Goal: Find specific page/section: Find specific page/section

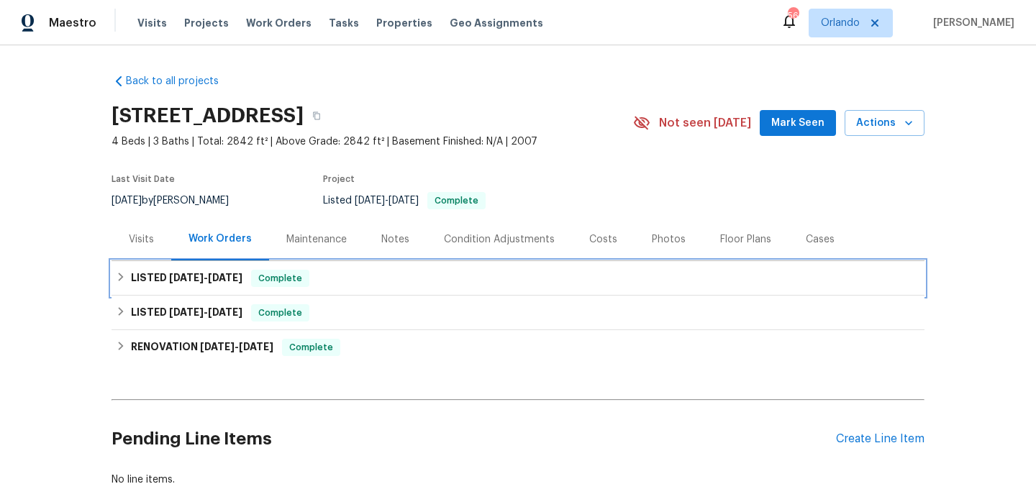
click at [436, 285] on div "LISTED [DATE] - [DATE] Complete" at bounding box center [518, 278] width 804 height 17
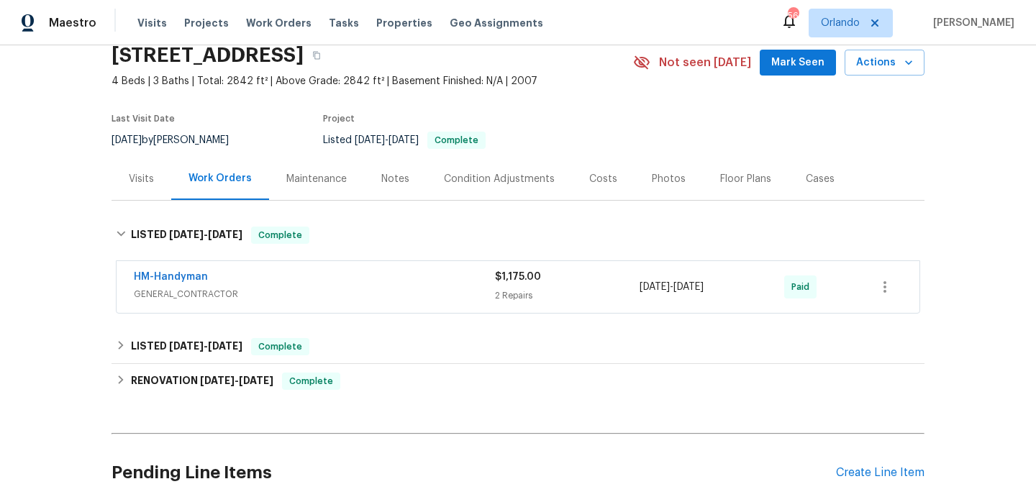
click at [436, 291] on span "GENERAL_CONTRACTOR" at bounding box center [314, 294] width 361 height 14
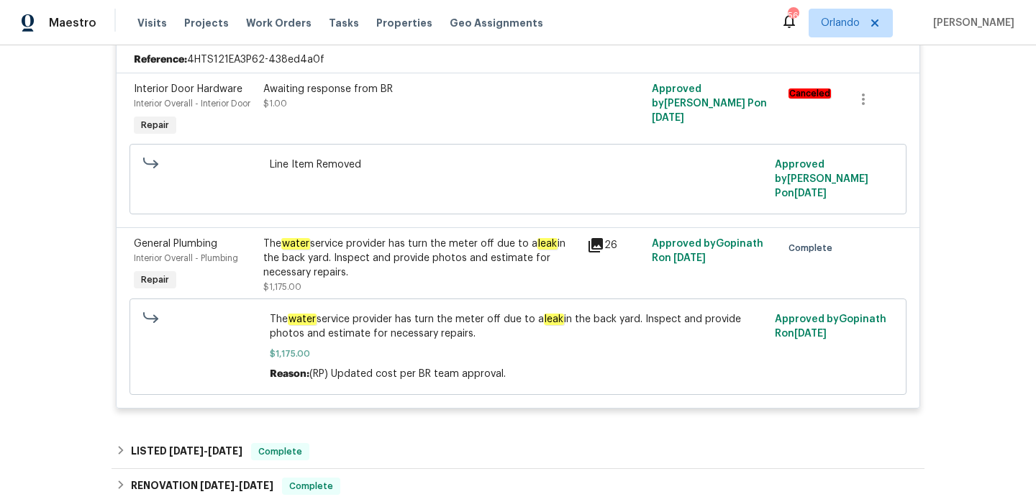
scroll to position [219, 0]
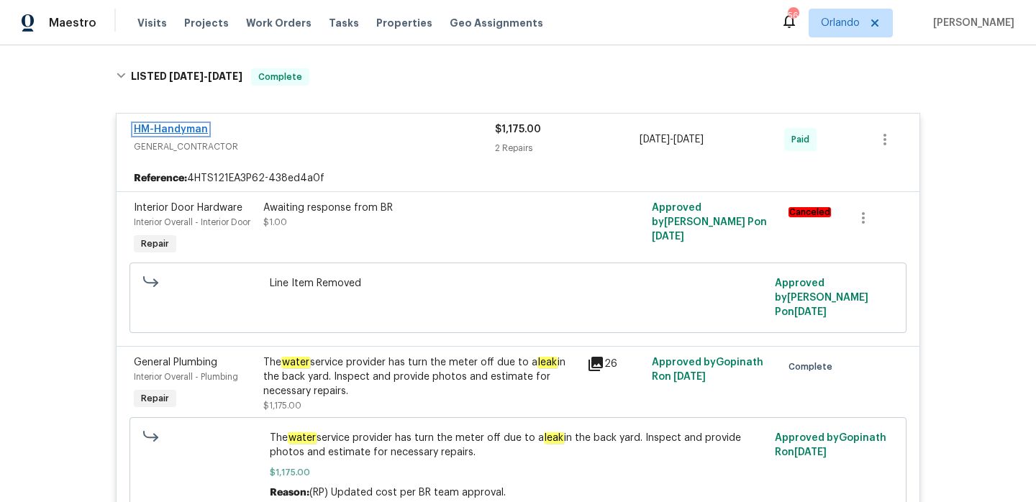
click at [191, 128] on link "HM-Handyman" at bounding box center [171, 129] width 74 height 10
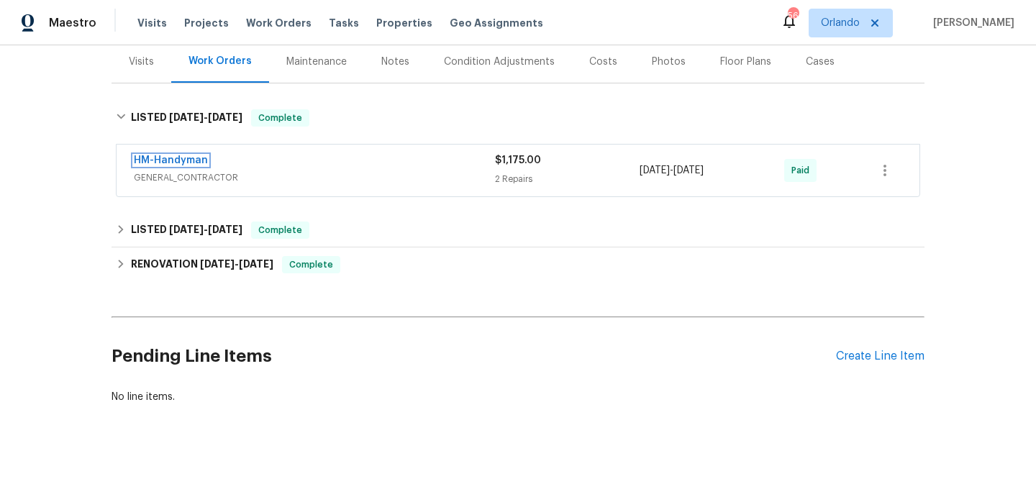
scroll to position [177, 0]
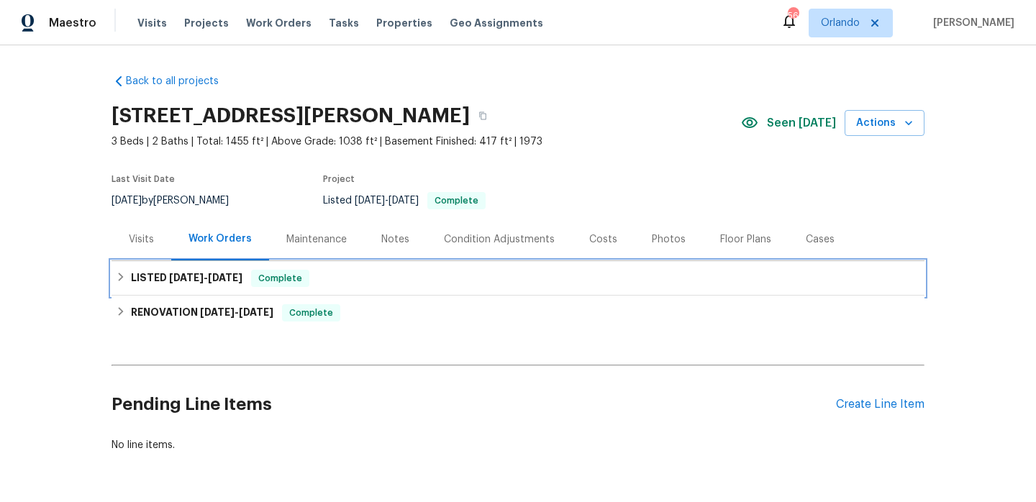
click at [388, 281] on div "LISTED 5/24/25 - 5/26/25 Complete" at bounding box center [518, 278] width 804 height 17
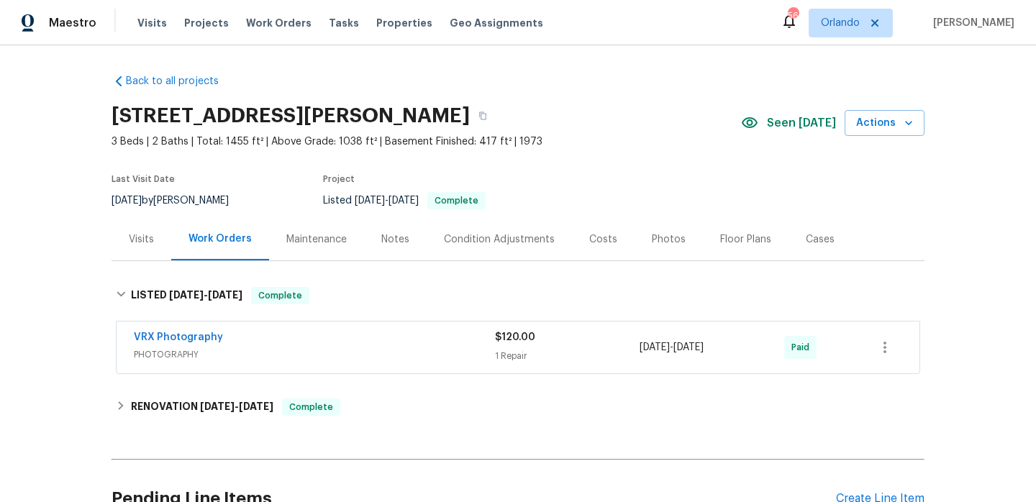
click at [395, 344] on div "VRX Photography" at bounding box center [314, 338] width 361 height 17
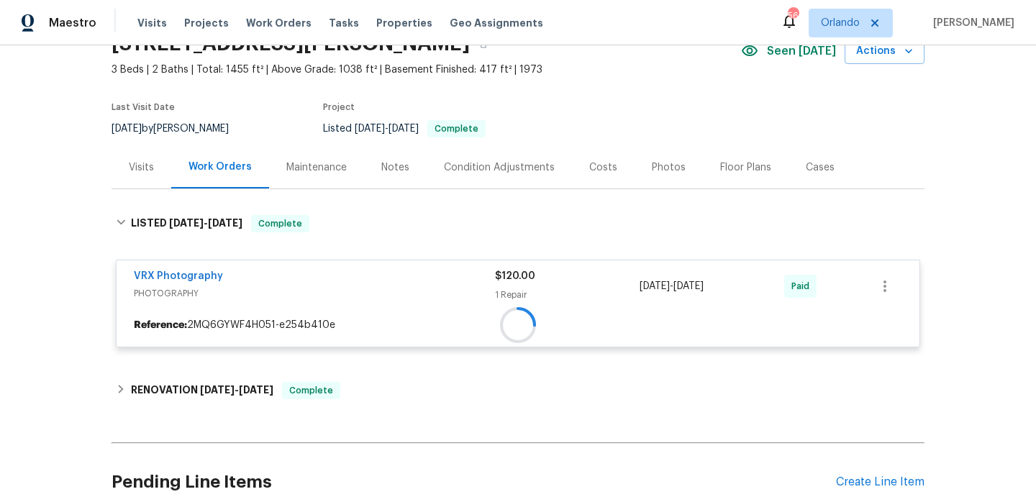
scroll to position [125, 0]
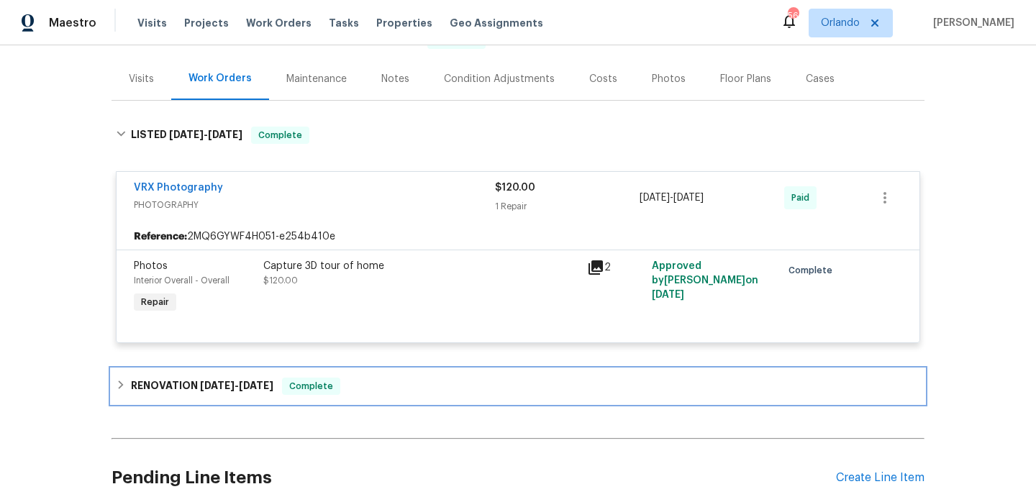
click at [388, 381] on div "RENOVATION 5/19/25 - 5/23/25 Complete" at bounding box center [518, 386] width 804 height 17
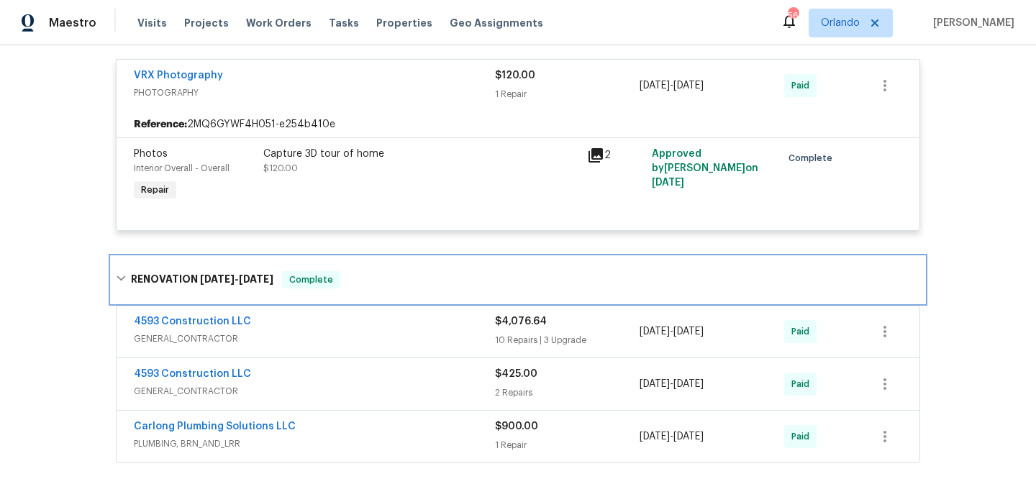
scroll to position [0, 0]
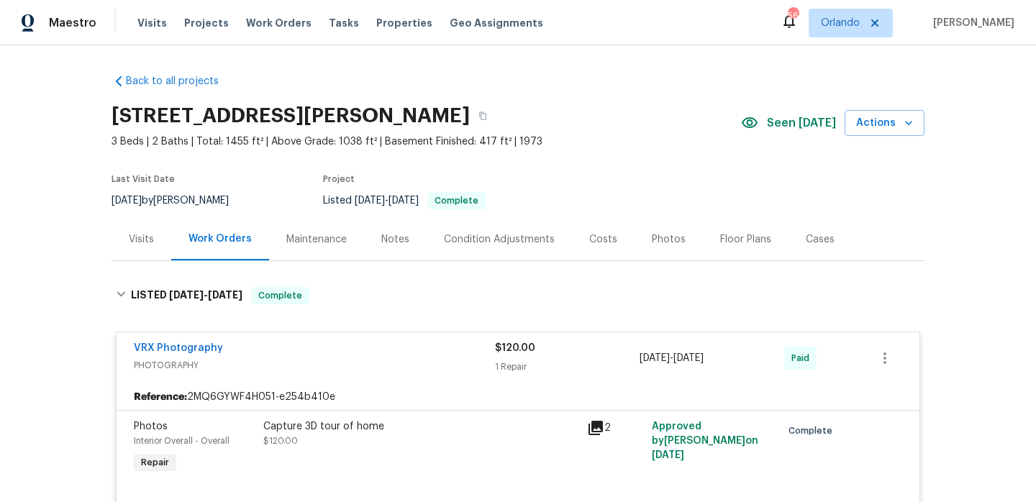
click at [140, 245] on div "Visits" at bounding box center [141, 239] width 25 height 14
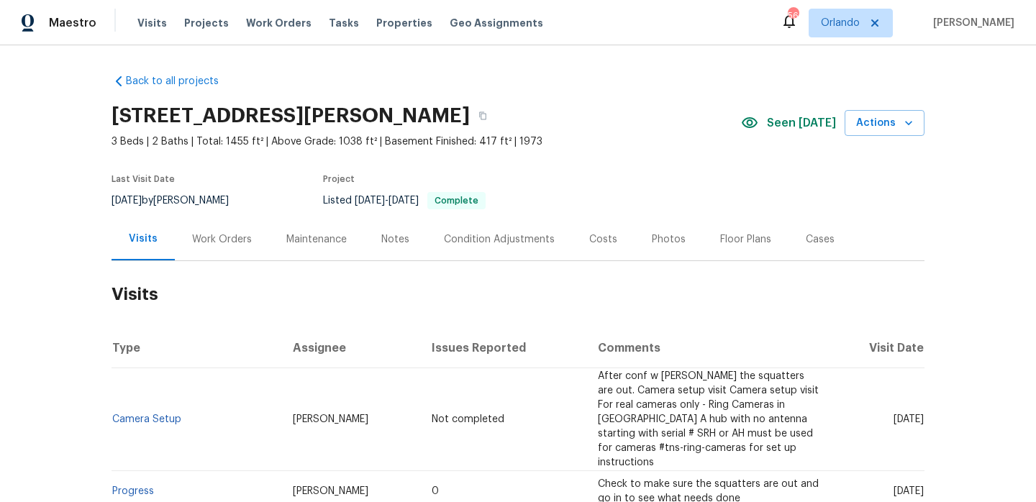
click at [234, 238] on div "Work Orders" at bounding box center [222, 239] width 60 height 14
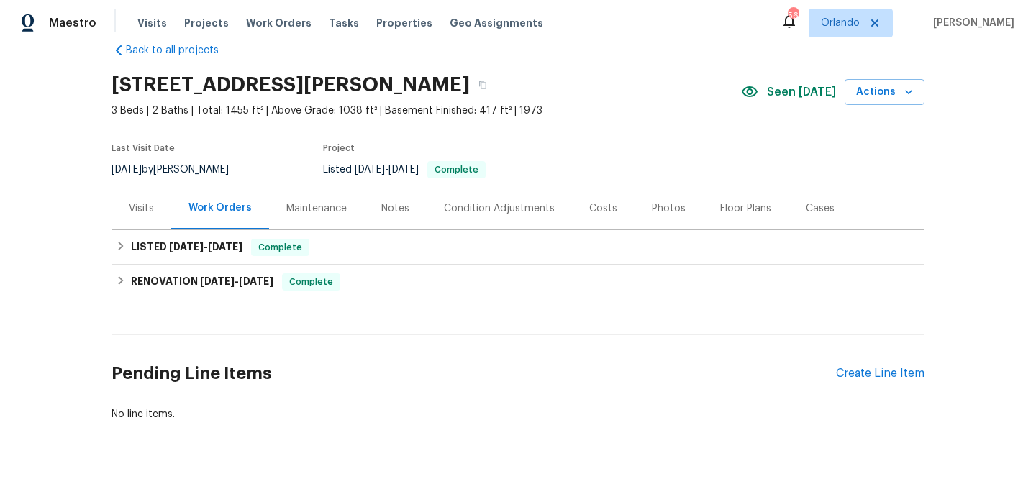
scroll to position [48, 0]
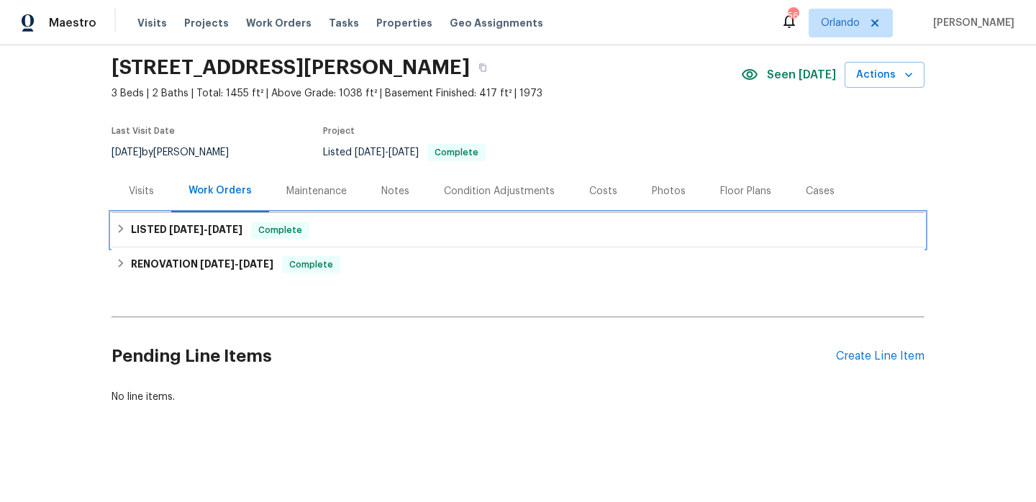
click at [350, 229] on div "LISTED 5/24/25 - 5/26/25 Complete" at bounding box center [518, 230] width 804 height 17
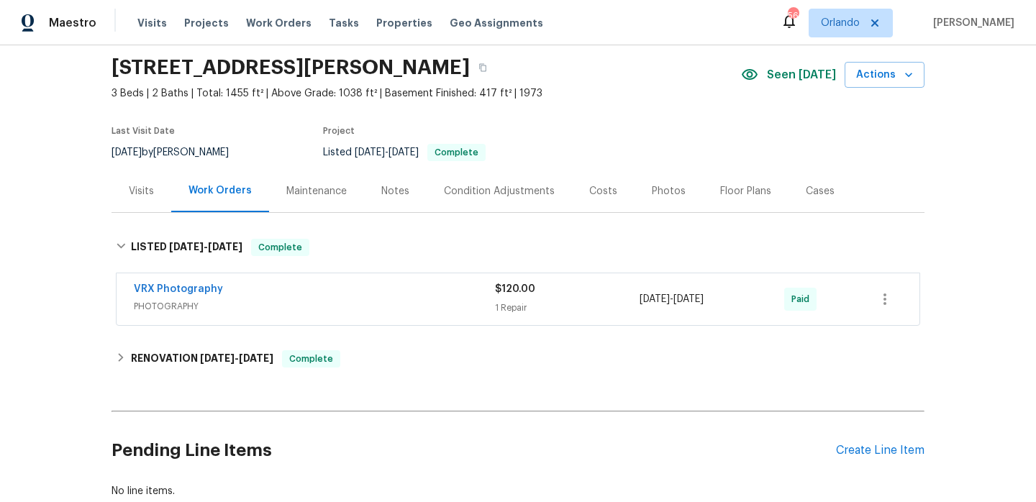
click at [357, 284] on div "VRX Photography" at bounding box center [314, 290] width 361 height 17
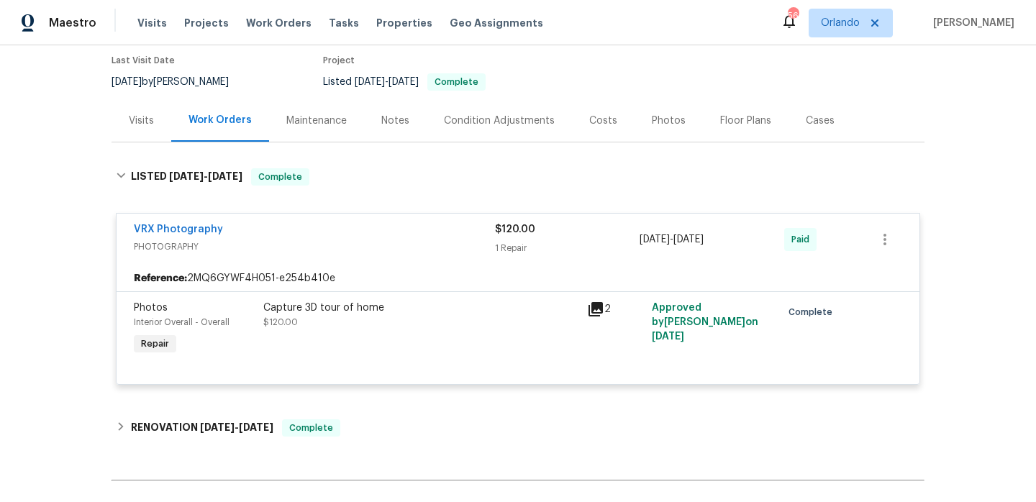
scroll to position [191, 0]
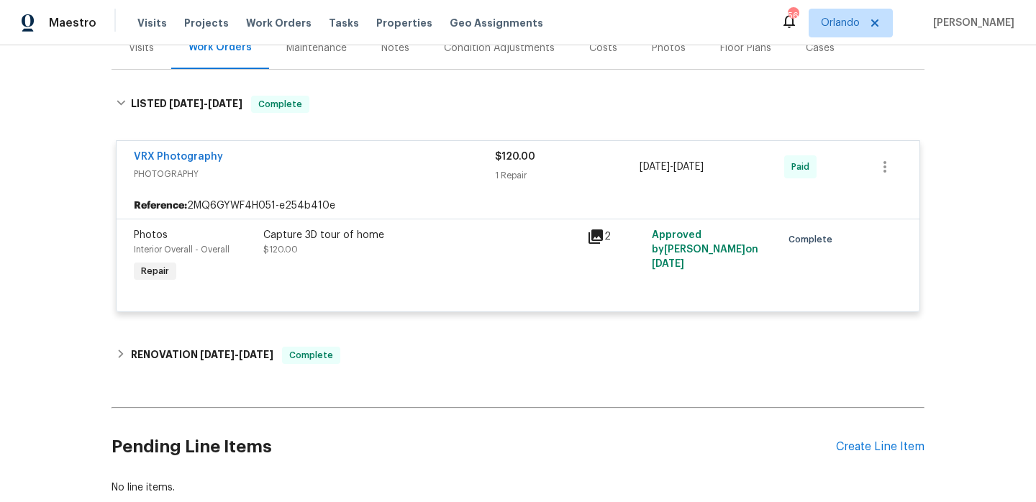
click at [374, 337] on div "Back to all projects 2330 Judy Dr, Parma, OH 44134 3 Beds | 2 Baths | Total: 14…" at bounding box center [518, 188] width 813 height 635
